Goal: Information Seeking & Learning: Stay updated

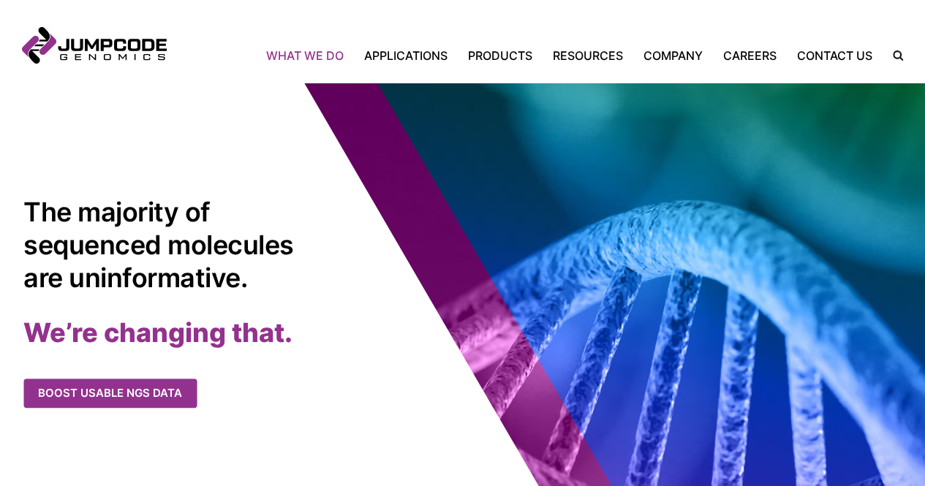
click at [321, 56] on link "What We Do" at bounding box center [310, 56] width 88 height 18
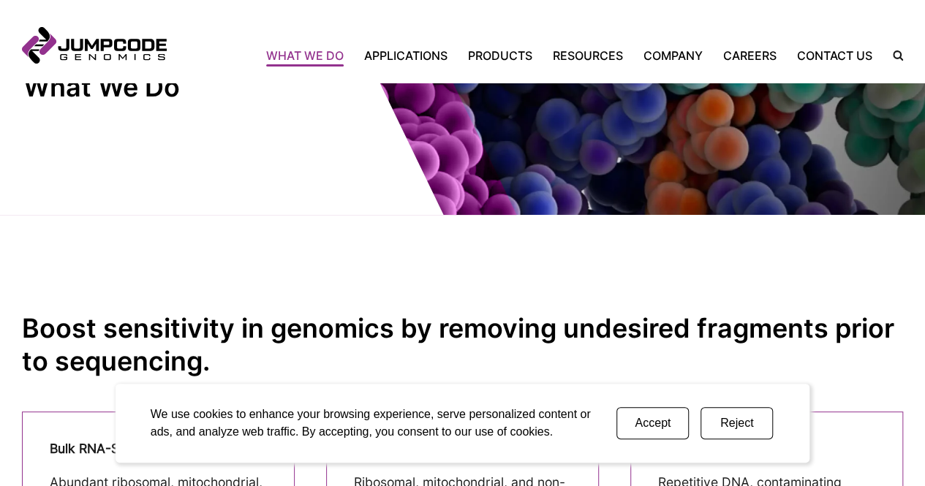
scroll to position [124, 0]
click at [652, 421] on button "Accept" at bounding box center [653, 423] width 72 height 32
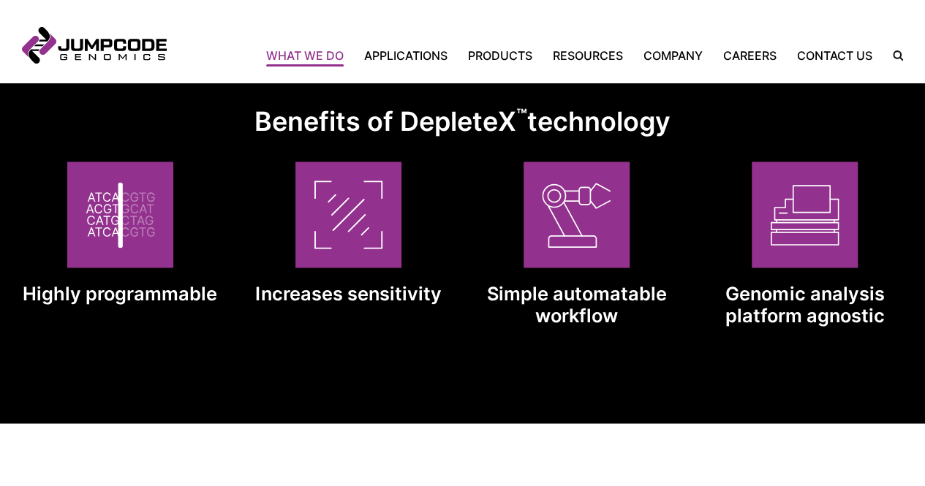
scroll to position [1172, 0]
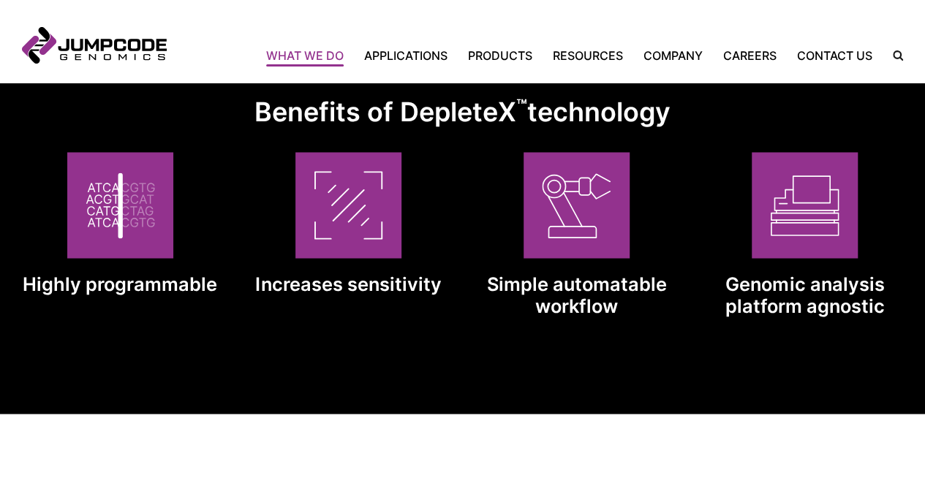
click at [339, 246] on picture at bounding box center [348, 205] width 106 height 106
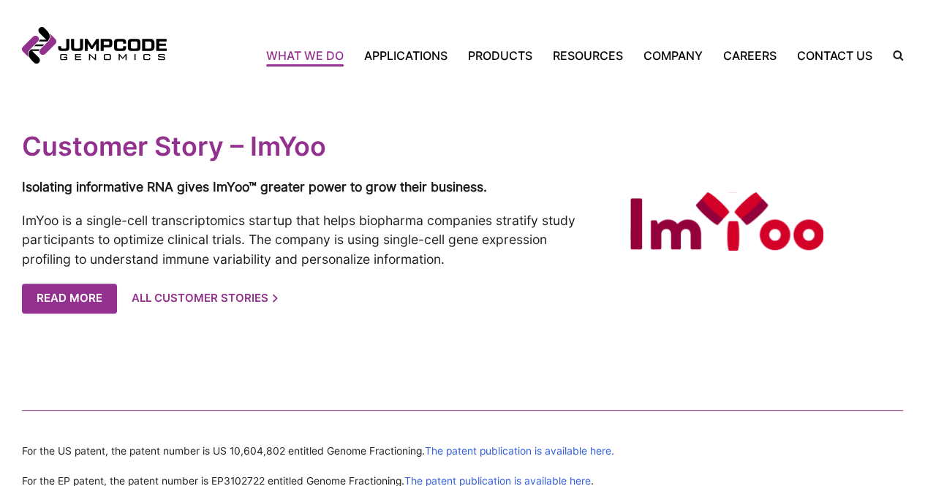
scroll to position [2924, 0]
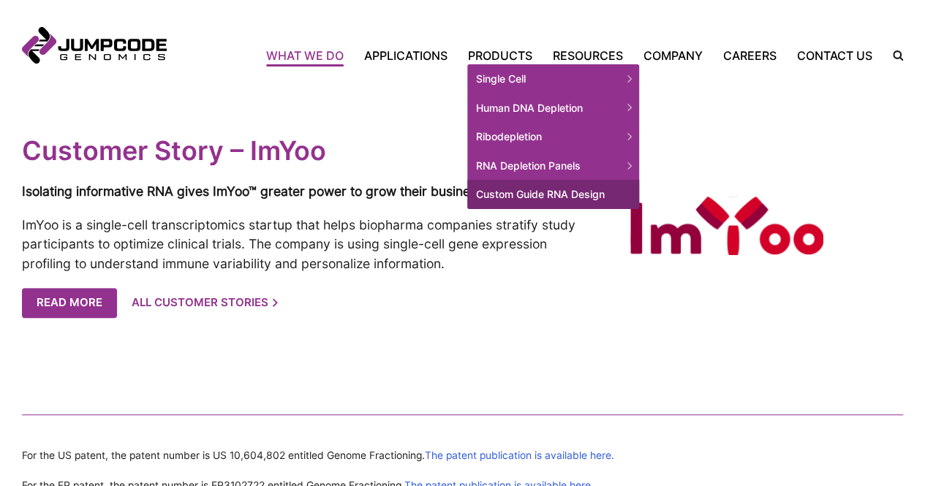
click at [551, 200] on link "Custom Guide RNA Design" at bounding box center [553, 194] width 172 height 29
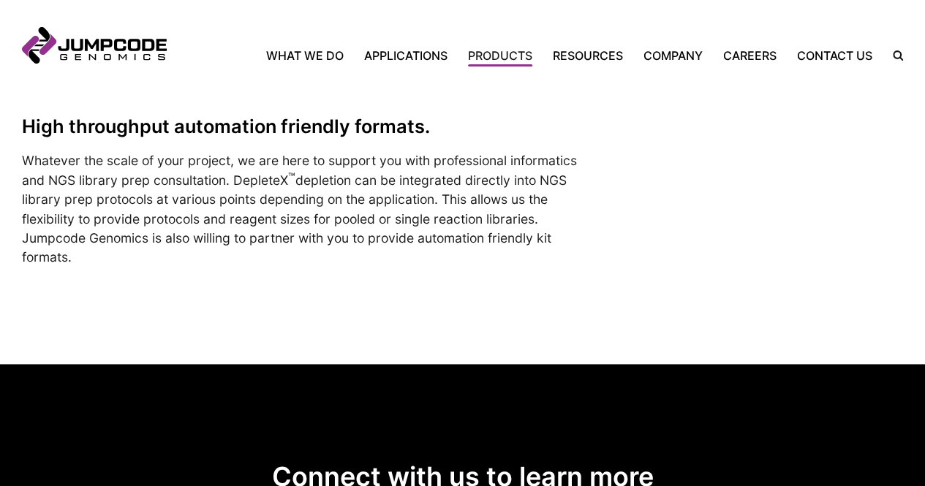
scroll to position [791, 0]
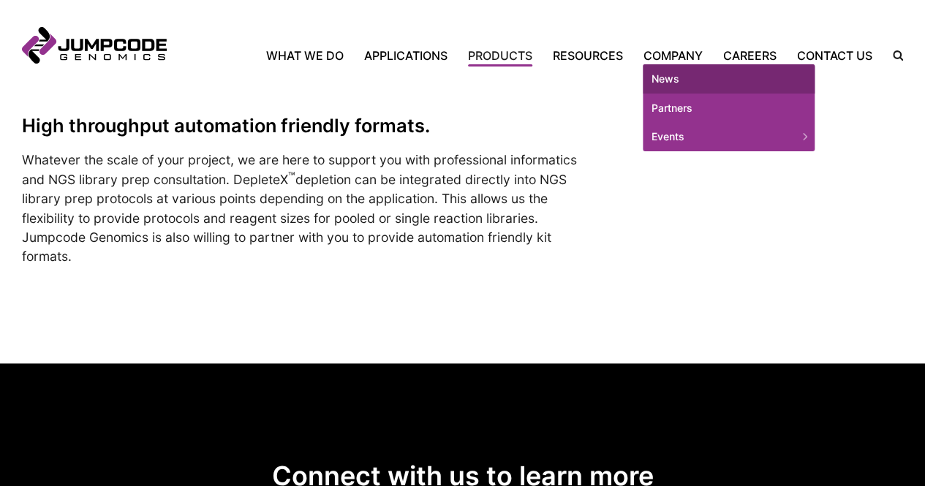
click at [691, 78] on link "News" at bounding box center [729, 78] width 172 height 29
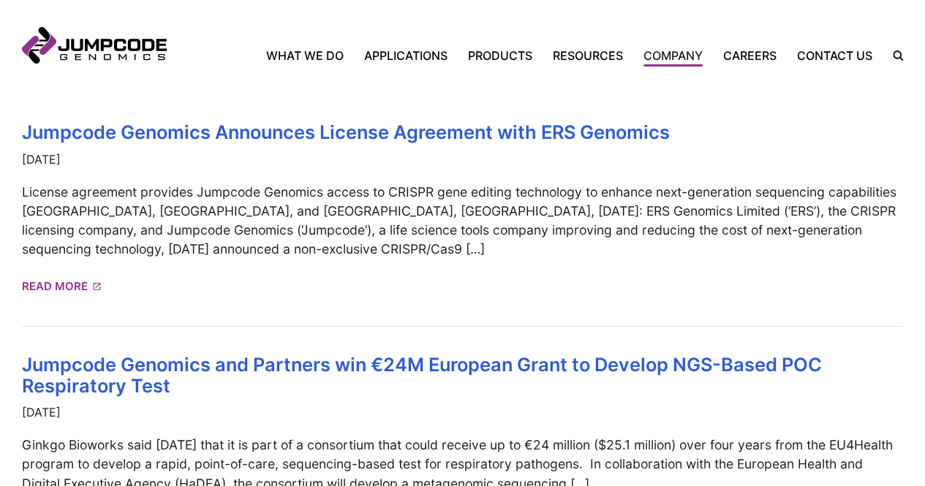
scroll to position [328, 0]
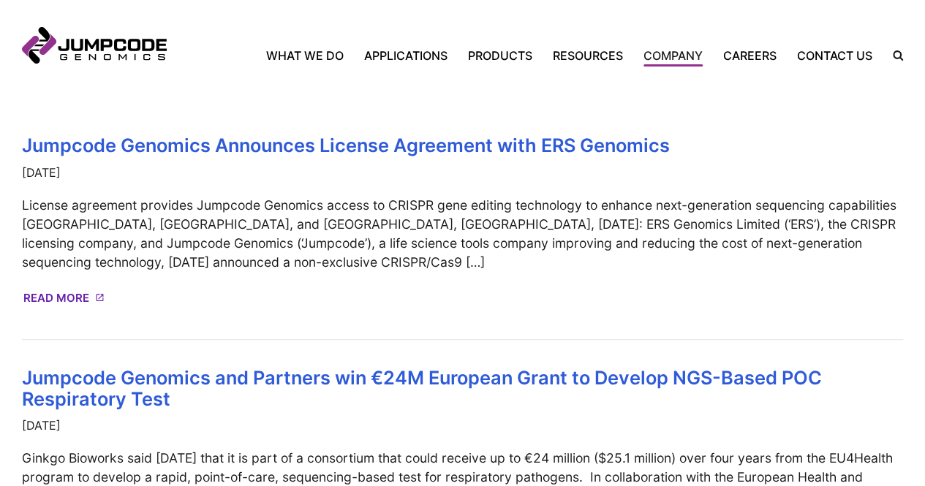
click at [64, 298] on link "Read More" at bounding box center [63, 299] width 80 height 26
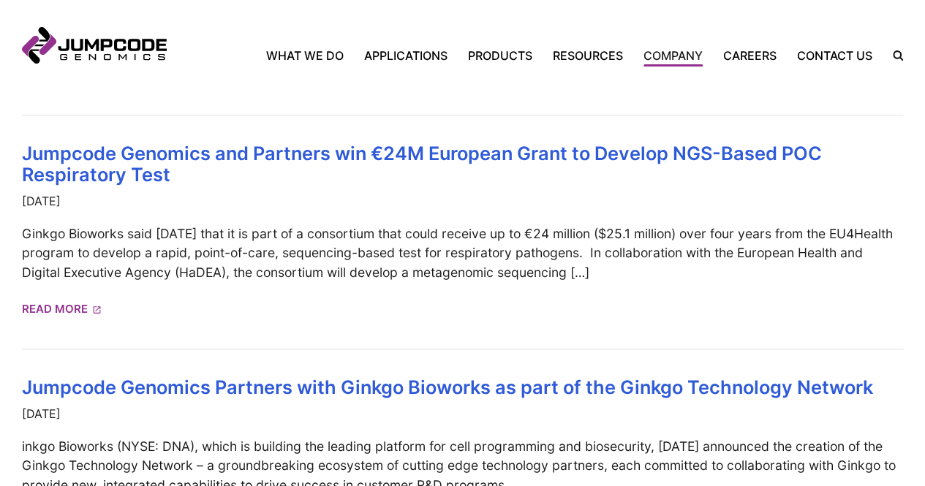
scroll to position [553, 0]
click at [633, 274] on p "Ginkgo Bioworks said Thursday that it is part of a consortium that could receiv…" at bounding box center [462, 253] width 881 height 58
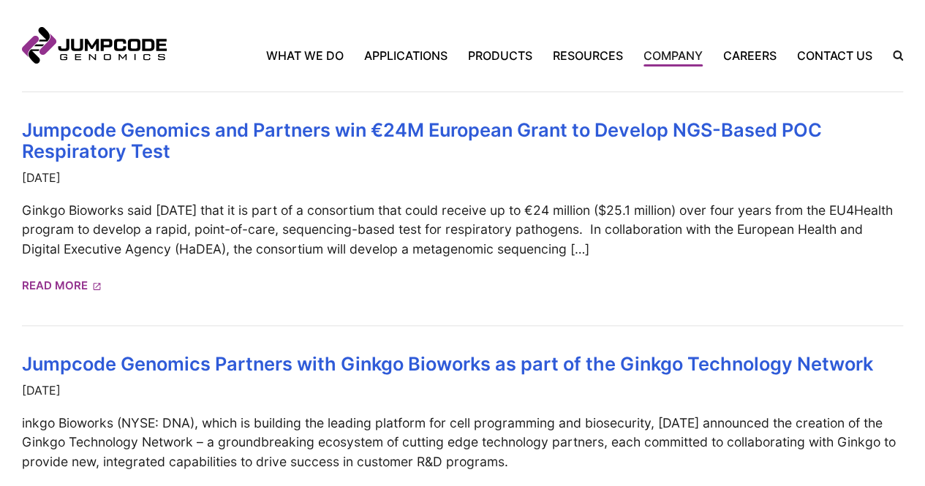
scroll to position [576, 0]
click at [35, 289] on link "Read More" at bounding box center [63, 284] width 80 height 26
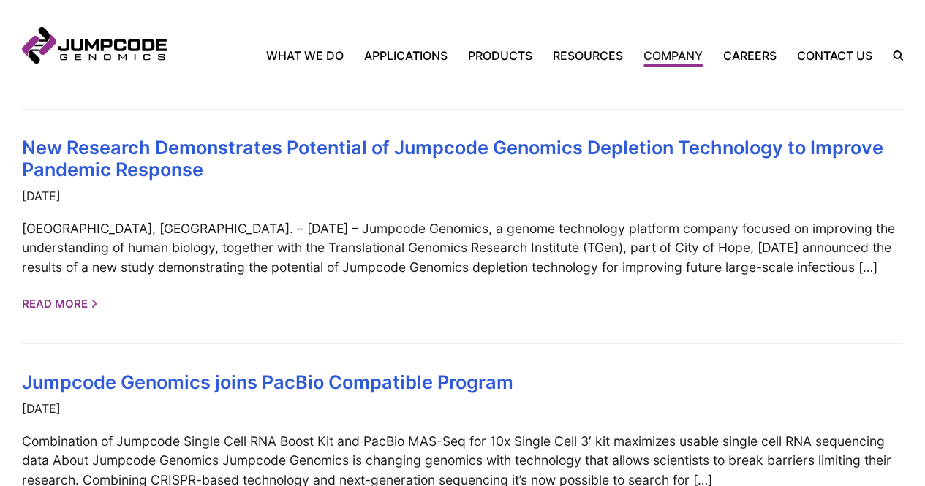
scroll to position [1217, 0]
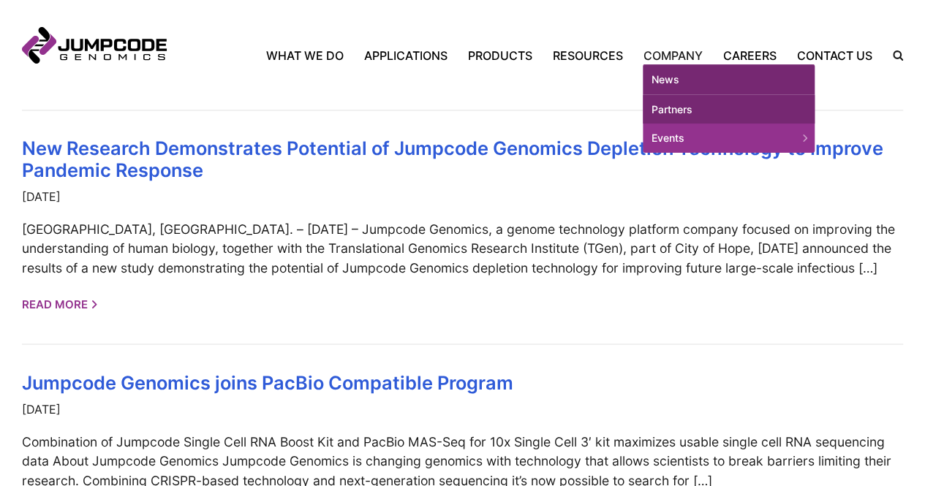
click at [687, 109] on link "Partners" at bounding box center [729, 109] width 172 height 29
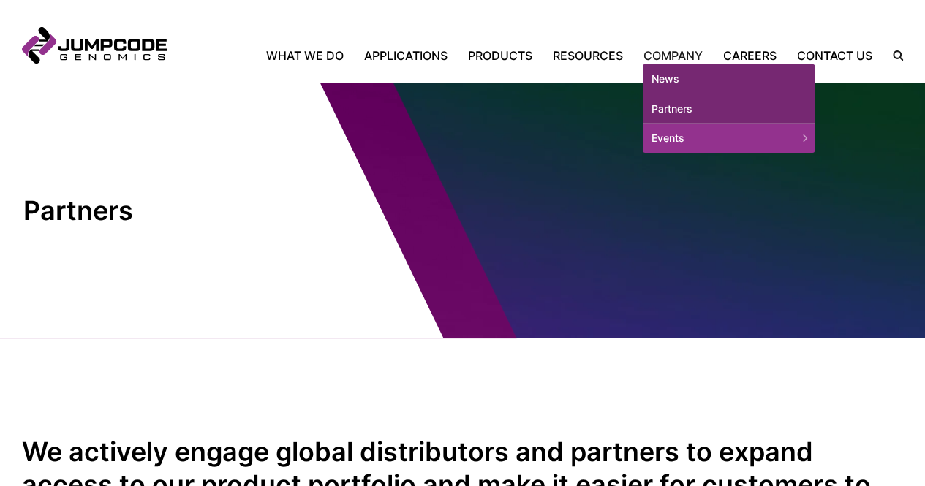
click at [682, 80] on link "News" at bounding box center [729, 78] width 172 height 29
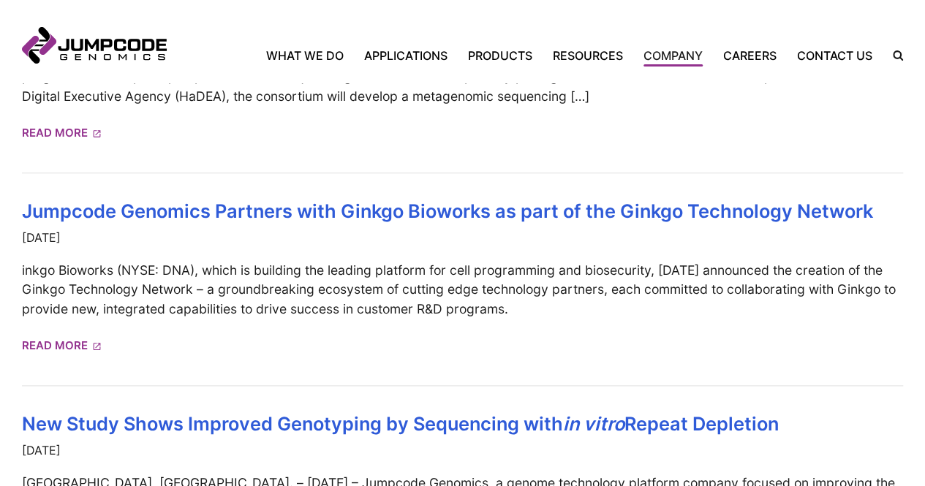
scroll to position [660, 0]
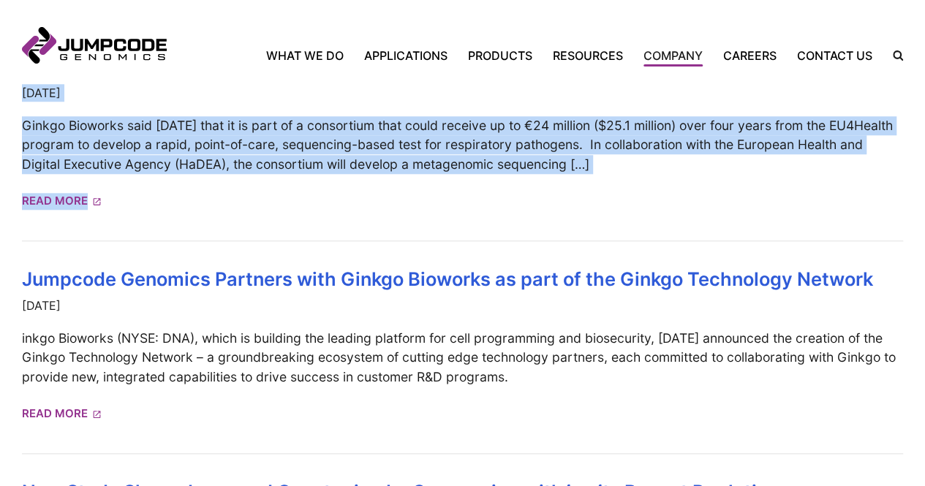
drag, startPoint x: 10, startPoint y: 143, endPoint x: 452, endPoint y: 197, distance: 445.0
click at [452, 197] on section "Jumpcode Genomics Announces License Agreement with ERS Genomics [DATE] License …" at bounding box center [462, 427] width 925 height 1499
copy inner-wrap "Loremips Dolorsit Ametconse Adipisc Elitseddo eius TEM Incididu Utlab 0, 6627 E…"
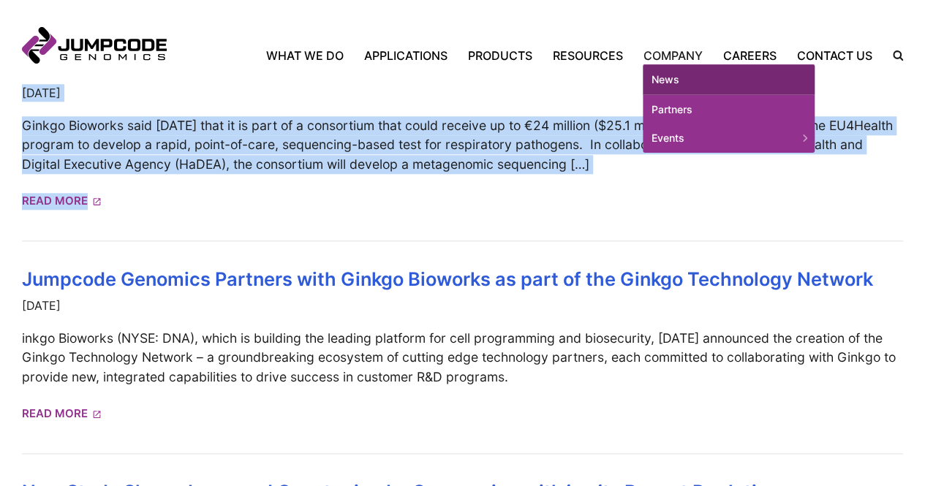
click at [673, 75] on link "News" at bounding box center [729, 79] width 172 height 31
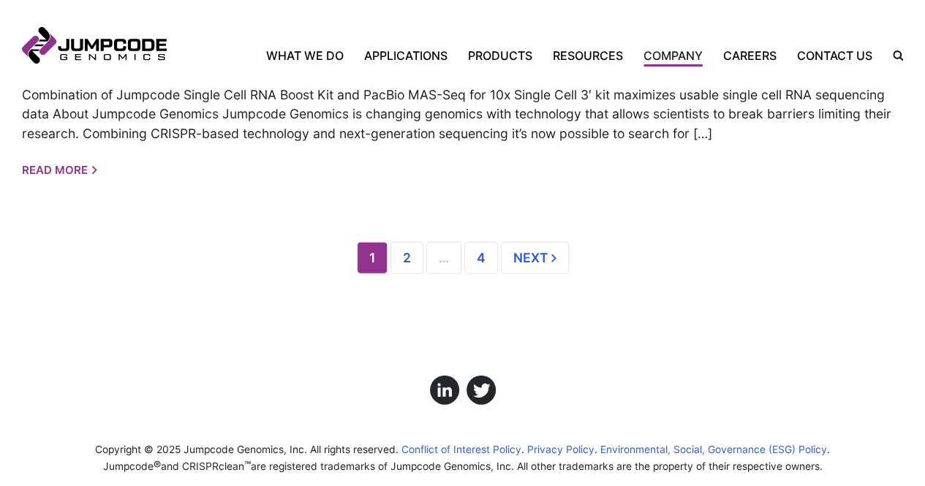
scroll to position [1578, 0]
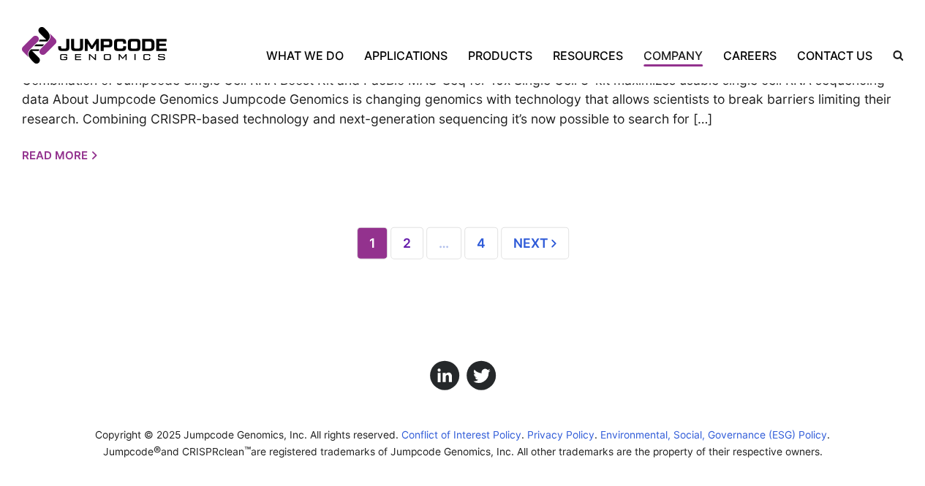
click at [411, 254] on link "2" at bounding box center [407, 243] width 33 height 32
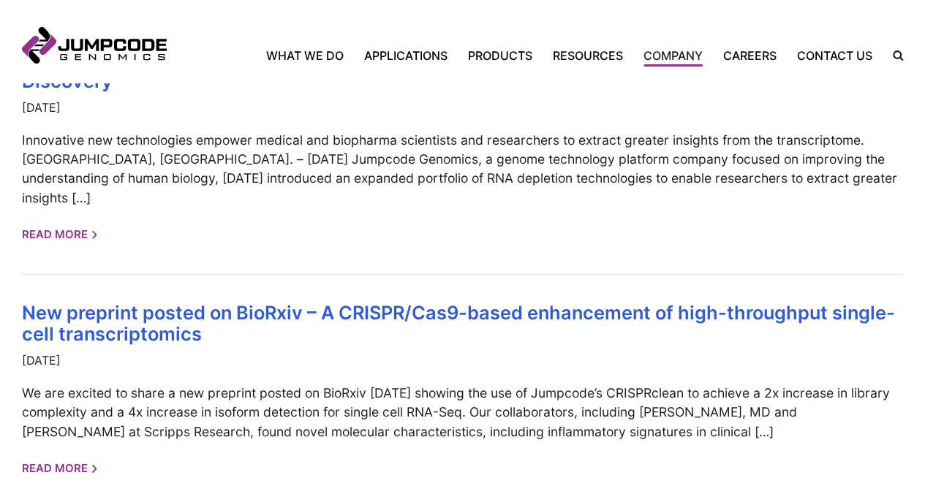
scroll to position [622, 0]
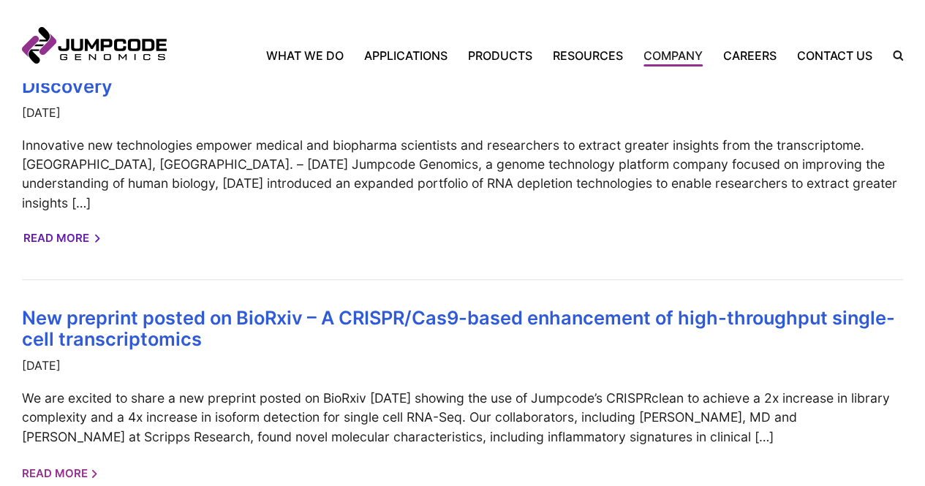
click at [64, 226] on link "Read More" at bounding box center [60, 239] width 75 height 26
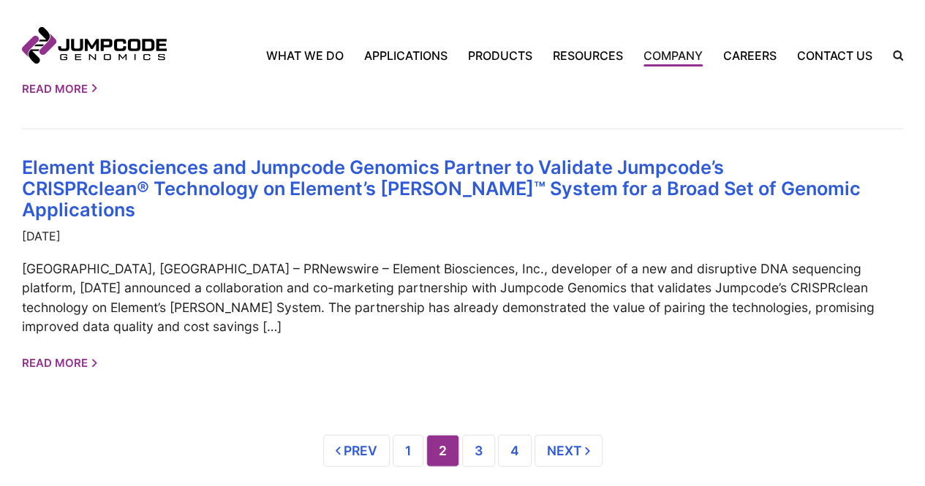
scroll to position [1496, 0]
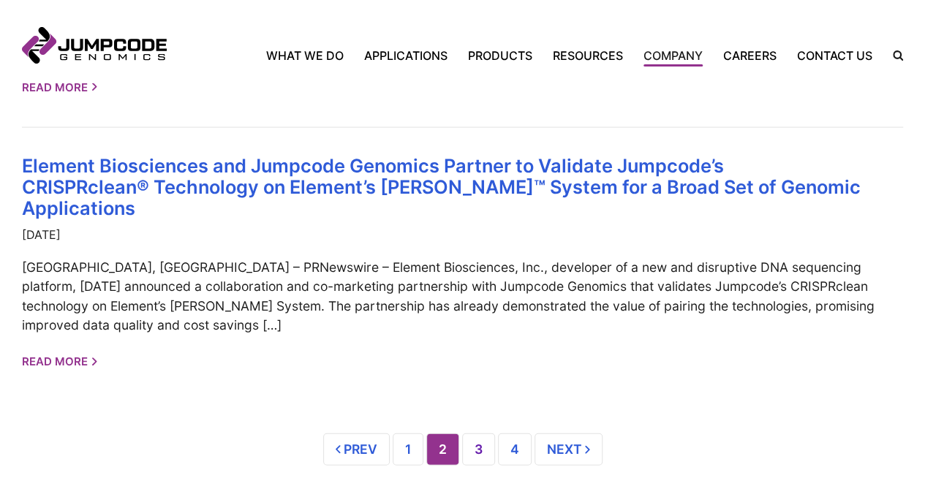
click at [484, 434] on link "3" at bounding box center [478, 450] width 33 height 32
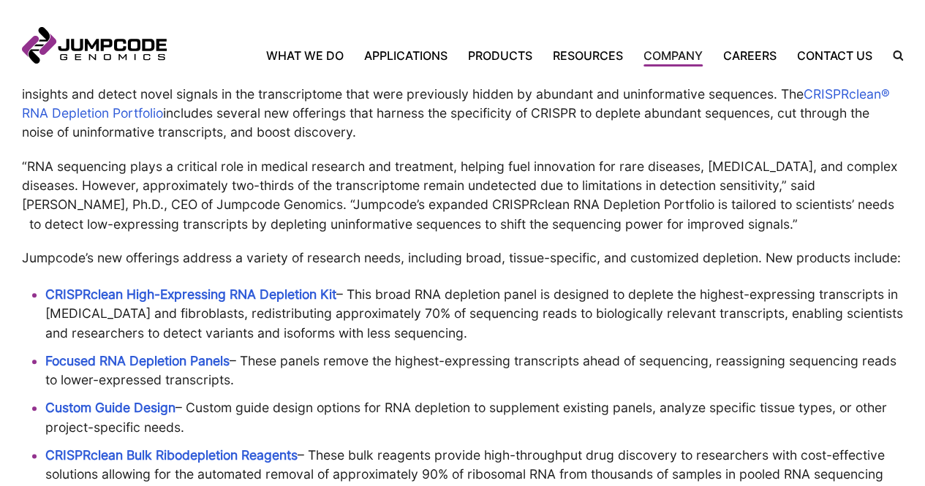
scroll to position [589, 0]
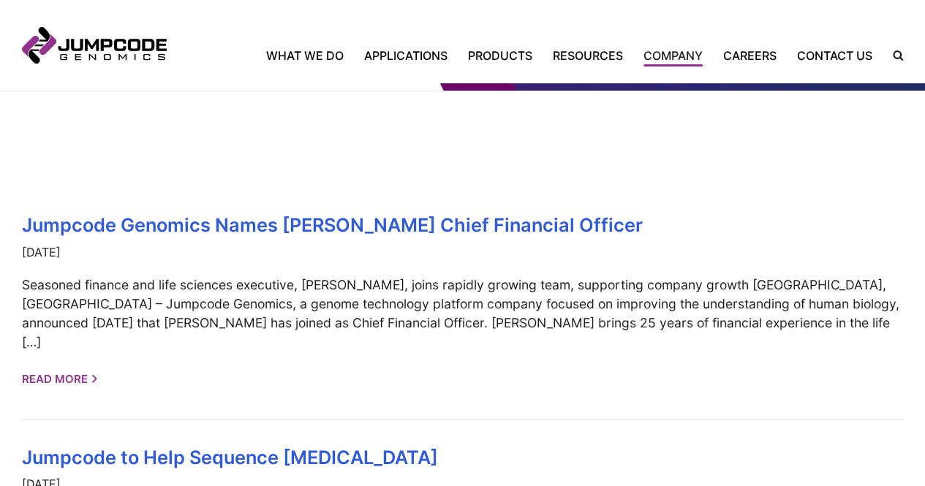
scroll to position [279, 0]
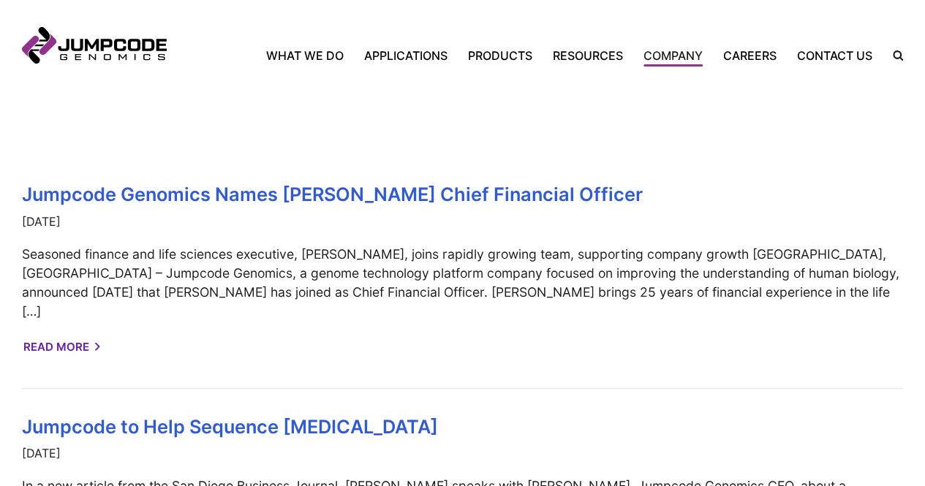
click at [63, 335] on link "Read More" at bounding box center [60, 348] width 75 height 26
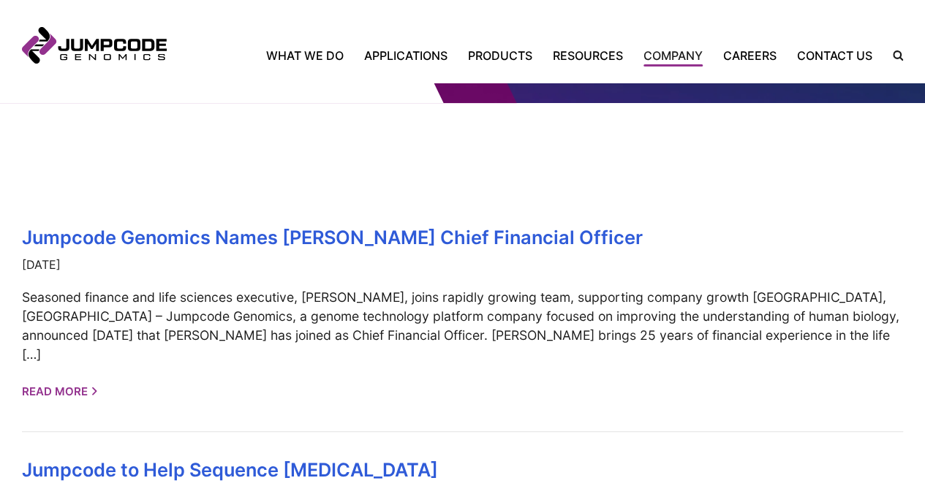
scroll to position [0, 0]
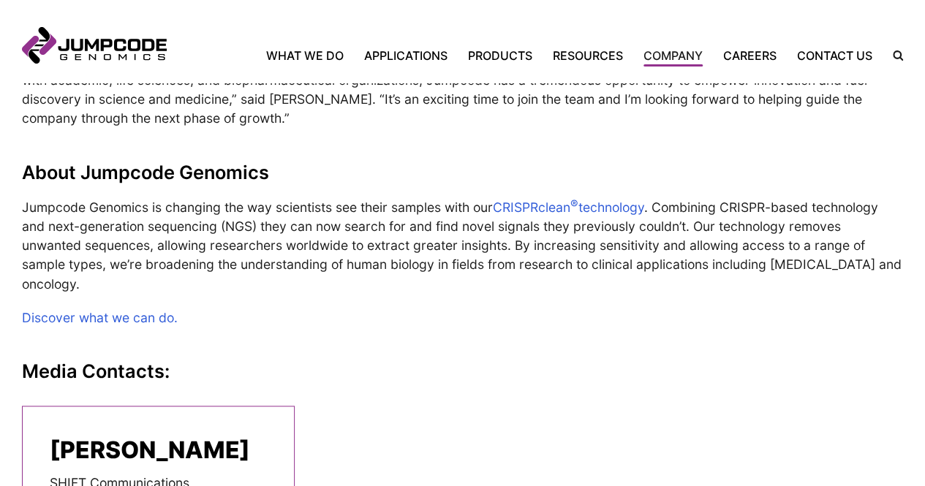
scroll to position [803, 0]
